Goal: Information Seeking & Learning: Find specific fact

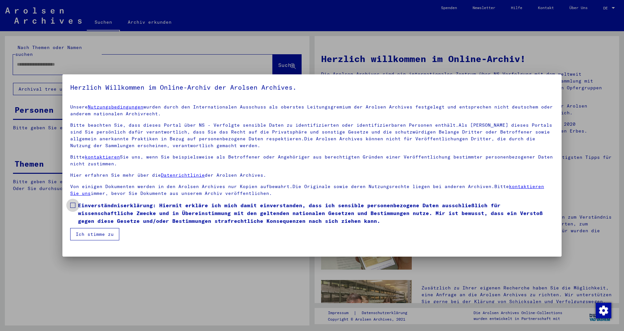
click at [74, 206] on span at bounding box center [72, 205] width 5 height 5
click at [93, 239] on button "Ich stimme zu" at bounding box center [94, 234] width 49 height 12
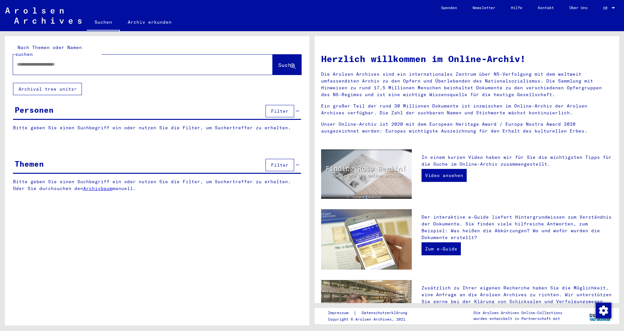
click at [35, 63] on div at bounding box center [133, 64] width 240 height 15
click at [40, 61] on input "text" at bounding box center [135, 64] width 236 height 7
type input "**********"
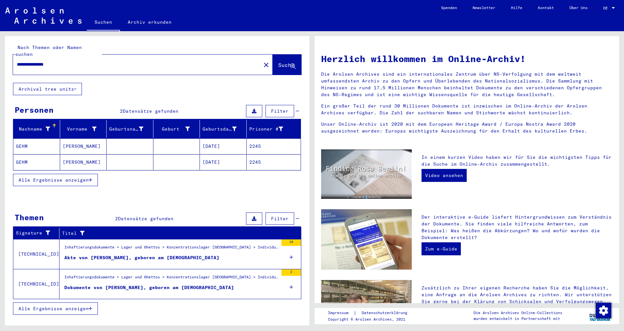
click at [74, 177] on span "Alle Ergebnisse anzeigen" at bounding box center [54, 180] width 70 height 6
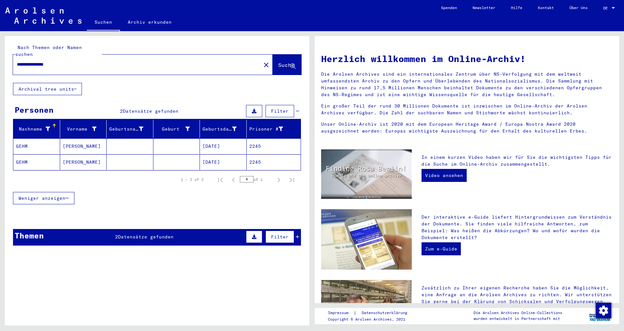
click at [54, 139] on mat-cell "GEHM" at bounding box center [36, 147] width 47 height 16
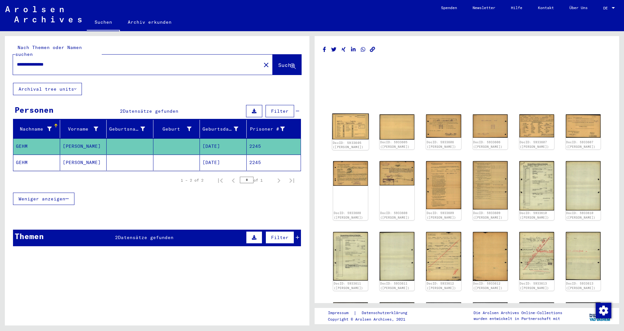
click at [356, 127] on img at bounding box center [350, 127] width 37 height 26
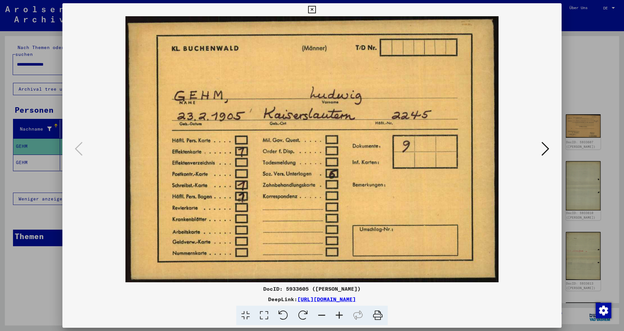
click at [546, 150] on icon at bounding box center [546, 149] width 8 height 16
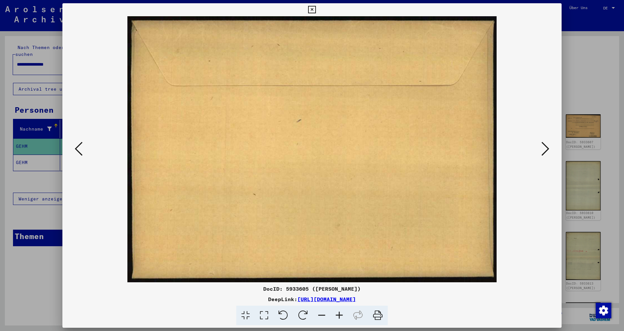
click at [549, 150] on icon at bounding box center [546, 149] width 8 height 16
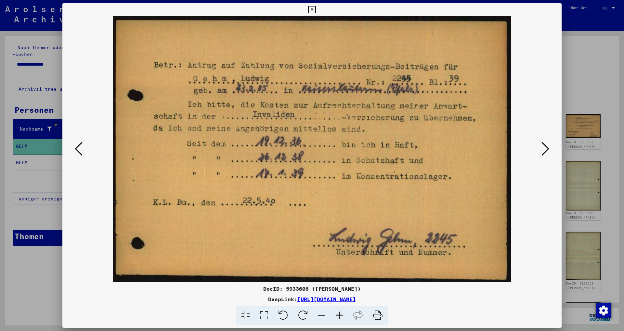
click at [547, 151] on icon at bounding box center [546, 149] width 8 height 16
click at [548, 152] on icon at bounding box center [546, 149] width 8 height 16
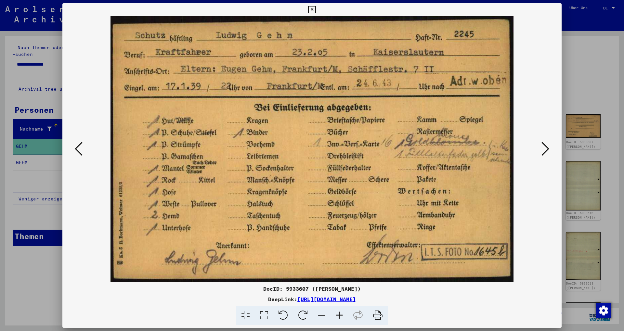
click at [548, 153] on icon at bounding box center [546, 149] width 8 height 16
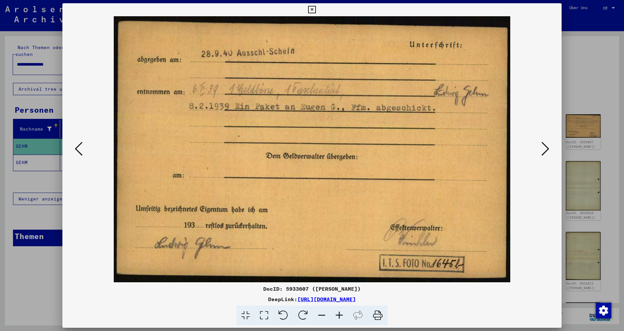
click at [548, 153] on icon at bounding box center [546, 149] width 8 height 16
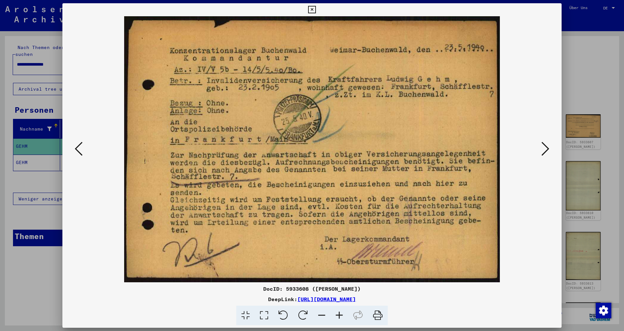
click at [548, 154] on icon at bounding box center [546, 149] width 8 height 16
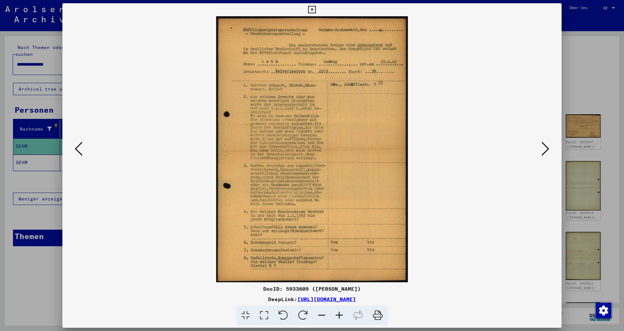
click at [548, 154] on icon at bounding box center [546, 149] width 8 height 16
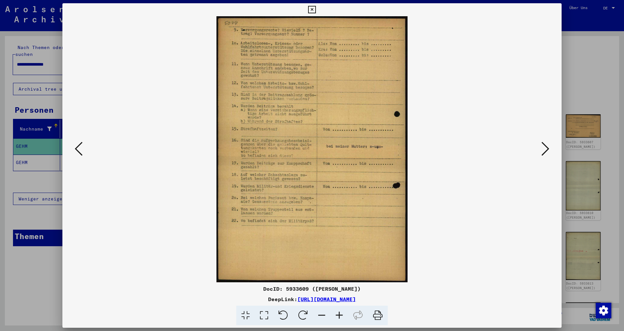
click at [548, 154] on icon at bounding box center [546, 149] width 8 height 16
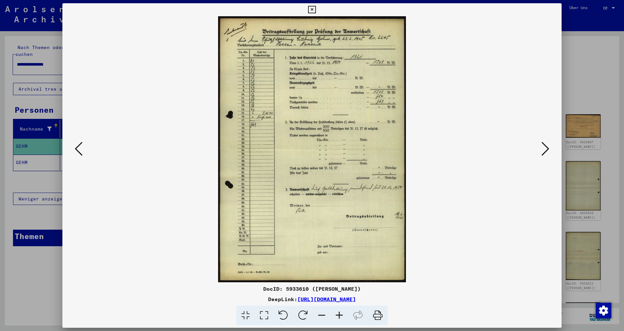
click at [548, 154] on icon at bounding box center [546, 149] width 8 height 16
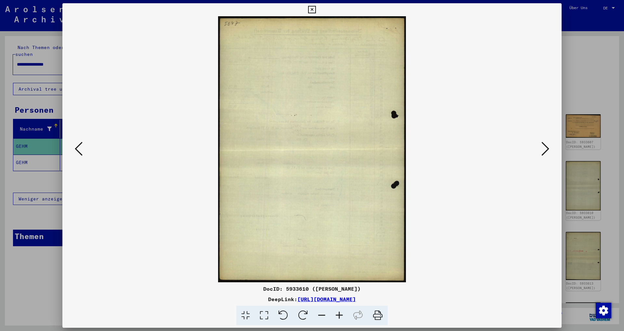
click at [548, 154] on icon at bounding box center [546, 149] width 8 height 16
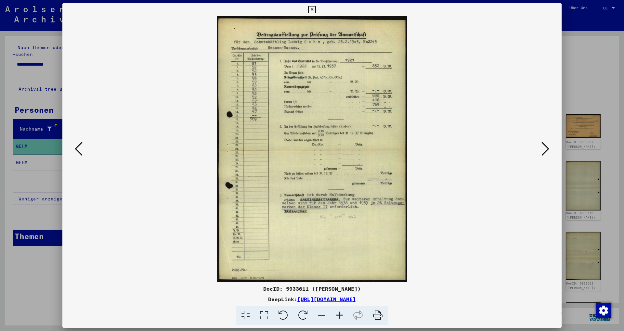
click at [548, 154] on icon at bounding box center [546, 149] width 8 height 16
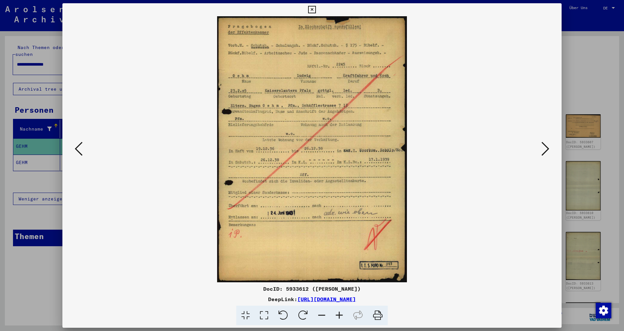
click at [548, 154] on icon at bounding box center [546, 149] width 8 height 16
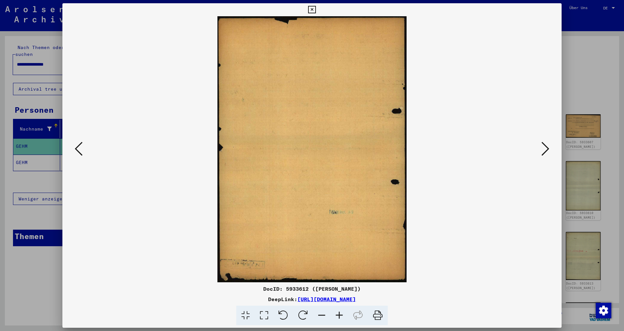
click at [547, 154] on icon at bounding box center [546, 149] width 8 height 16
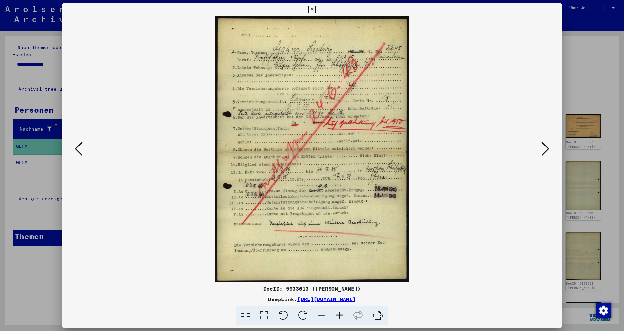
click at [547, 154] on icon at bounding box center [546, 149] width 8 height 16
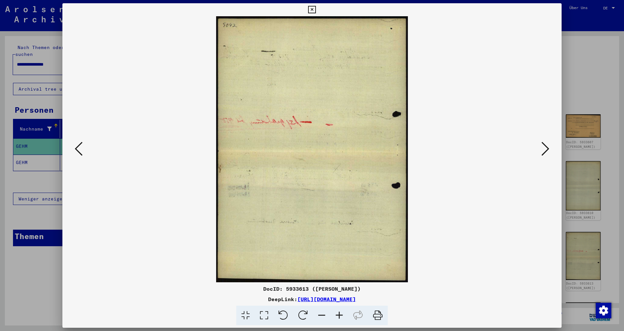
click at [547, 154] on icon at bounding box center [546, 149] width 8 height 16
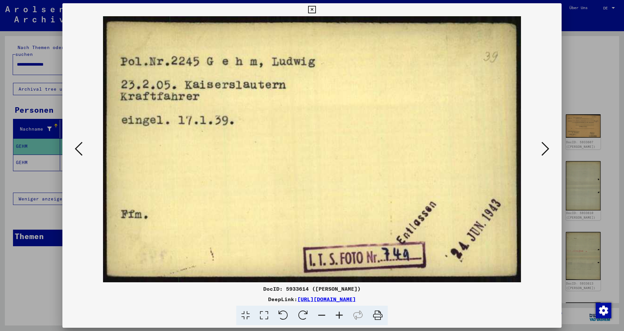
click at [547, 154] on icon at bounding box center [546, 149] width 8 height 16
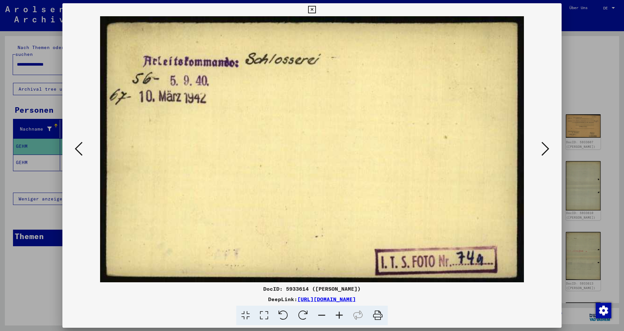
click at [547, 154] on icon at bounding box center [546, 149] width 8 height 16
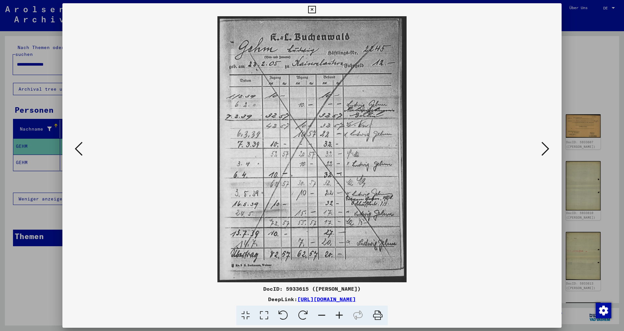
click at [547, 155] on icon at bounding box center [546, 149] width 8 height 16
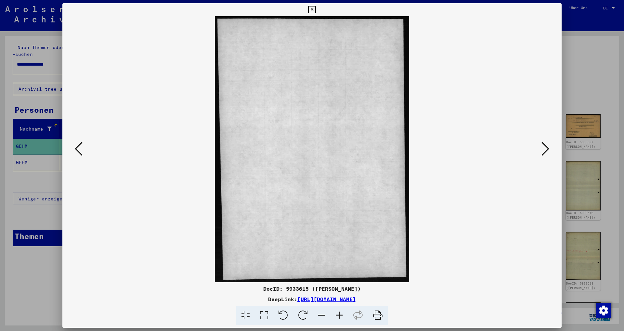
click at [547, 155] on icon at bounding box center [546, 149] width 8 height 16
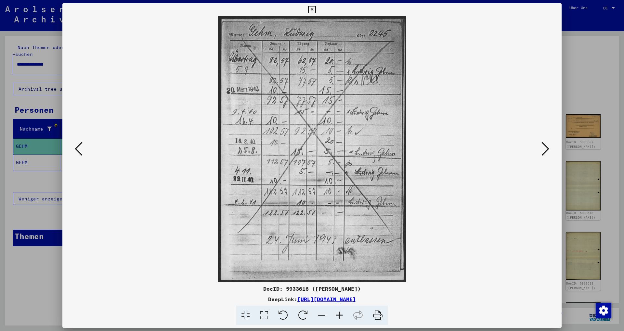
click at [547, 155] on icon at bounding box center [546, 149] width 8 height 16
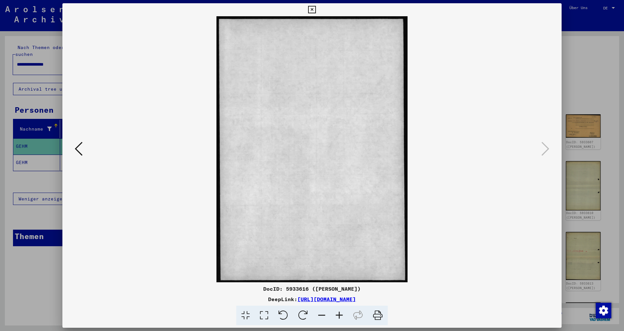
click at [316, 9] on icon at bounding box center [311, 10] width 7 height 8
